Goal: Information Seeking & Learning: Learn about a topic

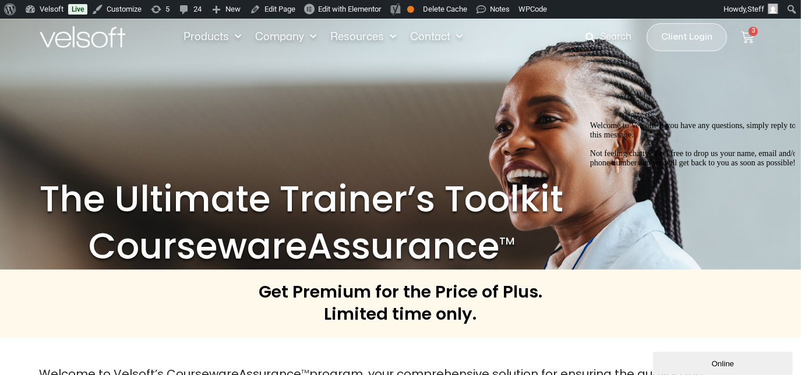
drag, startPoint x: 385, startPoint y: 275, endPoint x: 23, endPoint y: 121, distance: 393.7
copy div "The Ultimate Trainer’s Toolkit CoursewareAssurance TM Get Premium for the Price…"
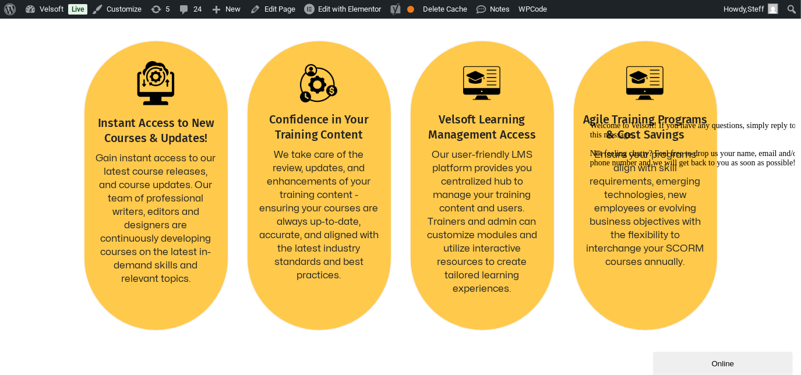
scroll to position [529, 0]
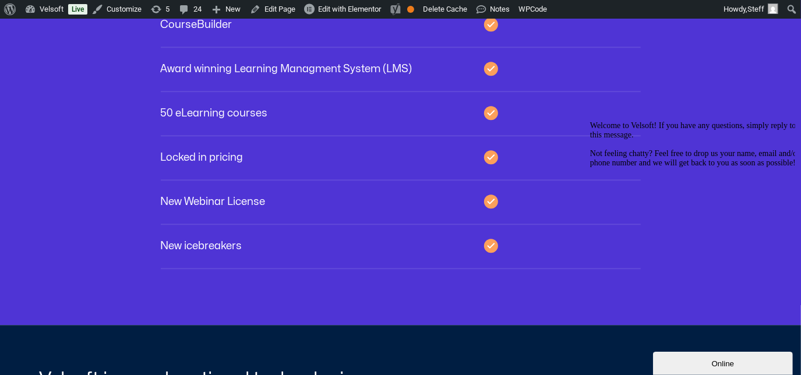
scroll to position [1958, 0]
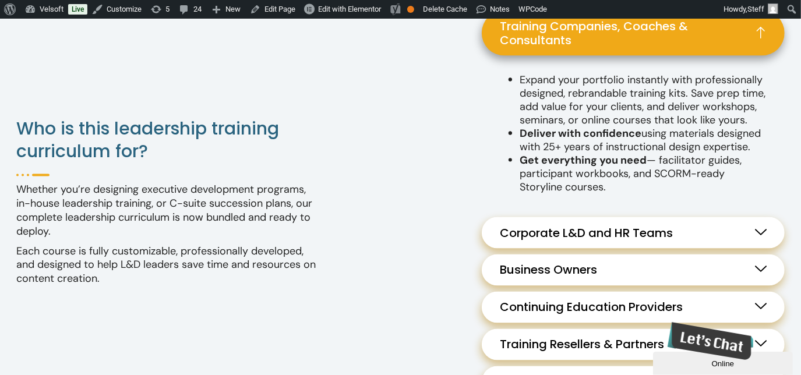
scroll to position [1217, 0]
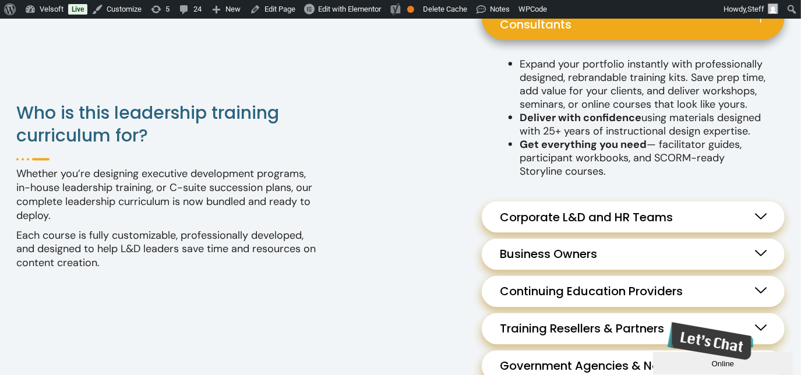
click at [554, 36] on link "Training Companies, Coaches & Consultants" at bounding box center [633, 17] width 303 height 45
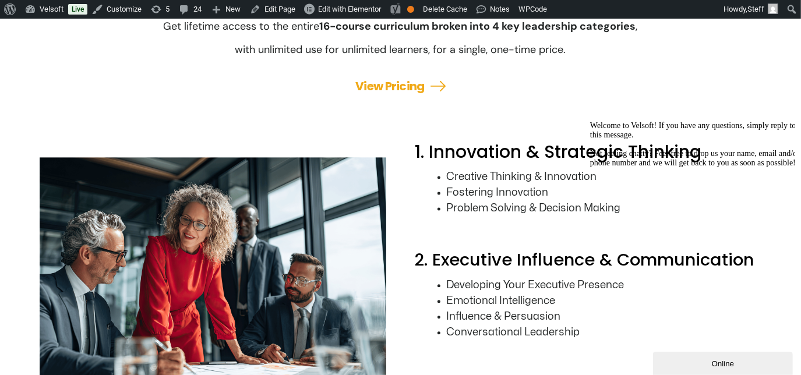
scroll to position [1610, 0]
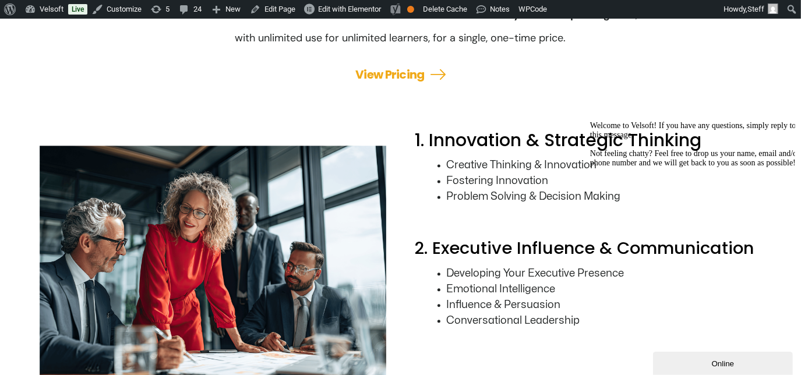
click at [730, 167] on span "Welcome to Velsoft! If you have any questions, simply reply to this message. No…" at bounding box center [694, 144] width 210 height 46
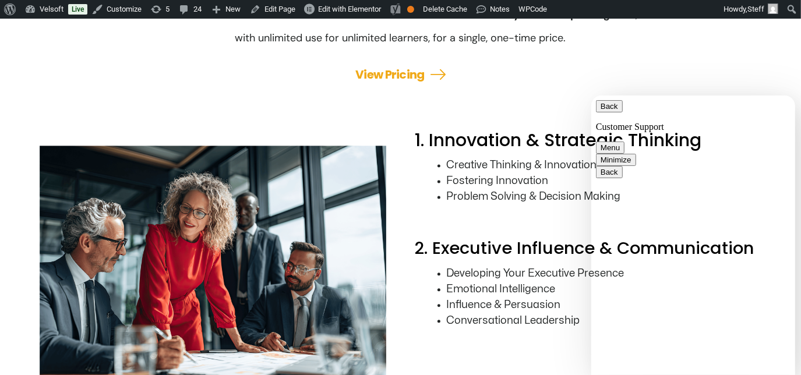
click at [635, 153] on button "Minimize" at bounding box center [615, 159] width 40 height 12
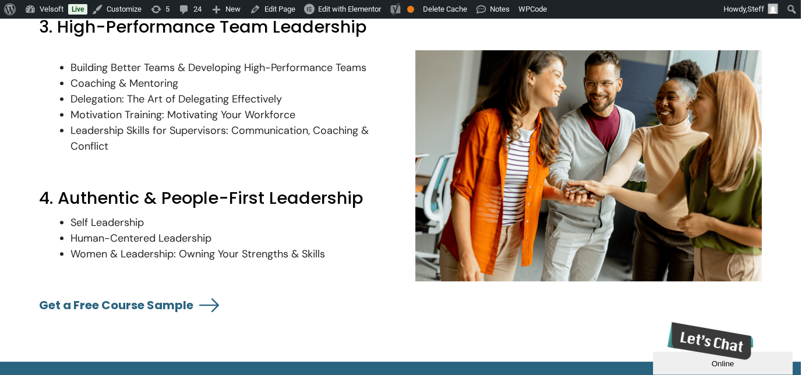
scroll to position [1874, 0]
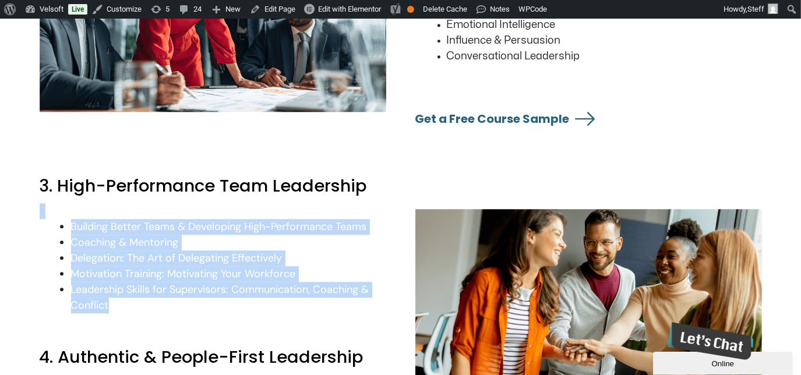
drag, startPoint x: 83, startPoint y: 278, endPoint x: 38, endPoint y: 204, distance: 86.2
click at [38, 204] on div "3. High-Performance Team Leadership Building Better Teams & Developing High-Per…" at bounding box center [400, 347] width 801 height 345
drag, startPoint x: 38, startPoint y: 204, endPoint x: 289, endPoint y: 293, distance: 266.5
click at [268, 289] on p "Leadership Skills for Supervisors: Communication, Coaching & Conflict" at bounding box center [228, 297] width 315 height 31
click at [334, 278] on p "Motivation Training: Motivating Your Workforce" at bounding box center [228, 274] width 315 height 16
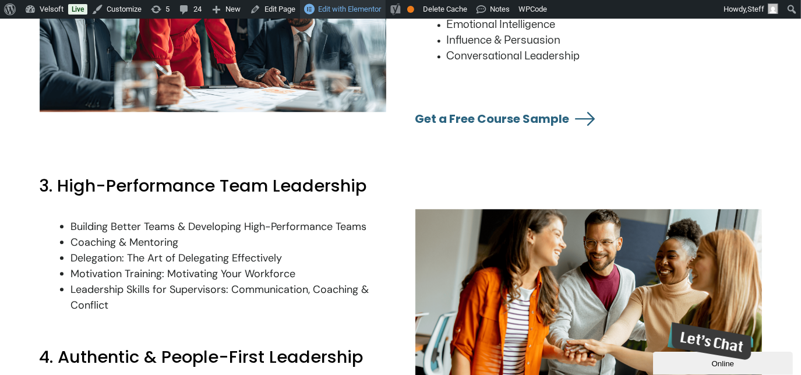
click at [313, 6] on link "Edit with Elementor" at bounding box center [343, 9] width 86 height 19
